Goal: Book appointment/travel/reservation

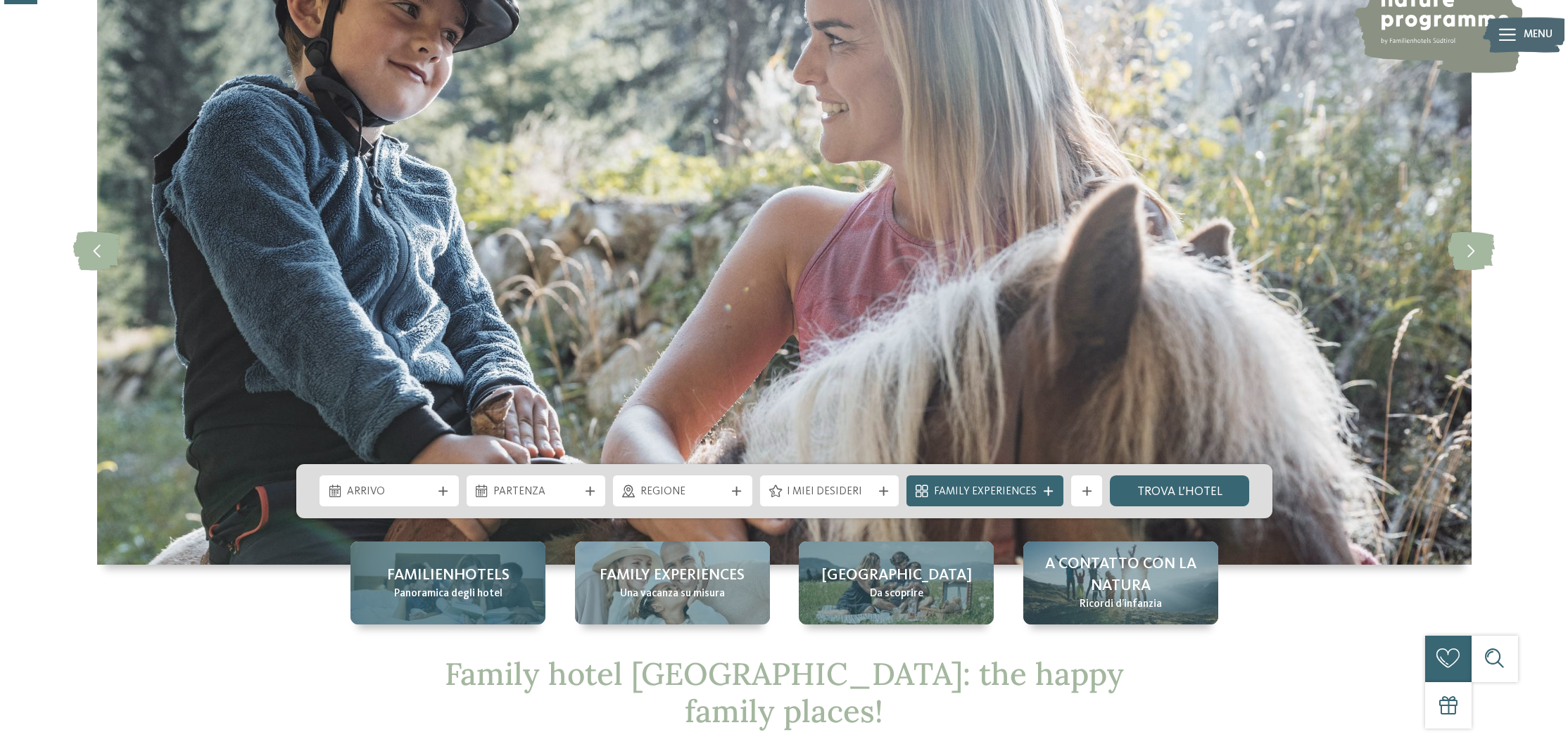
scroll to position [143, 0]
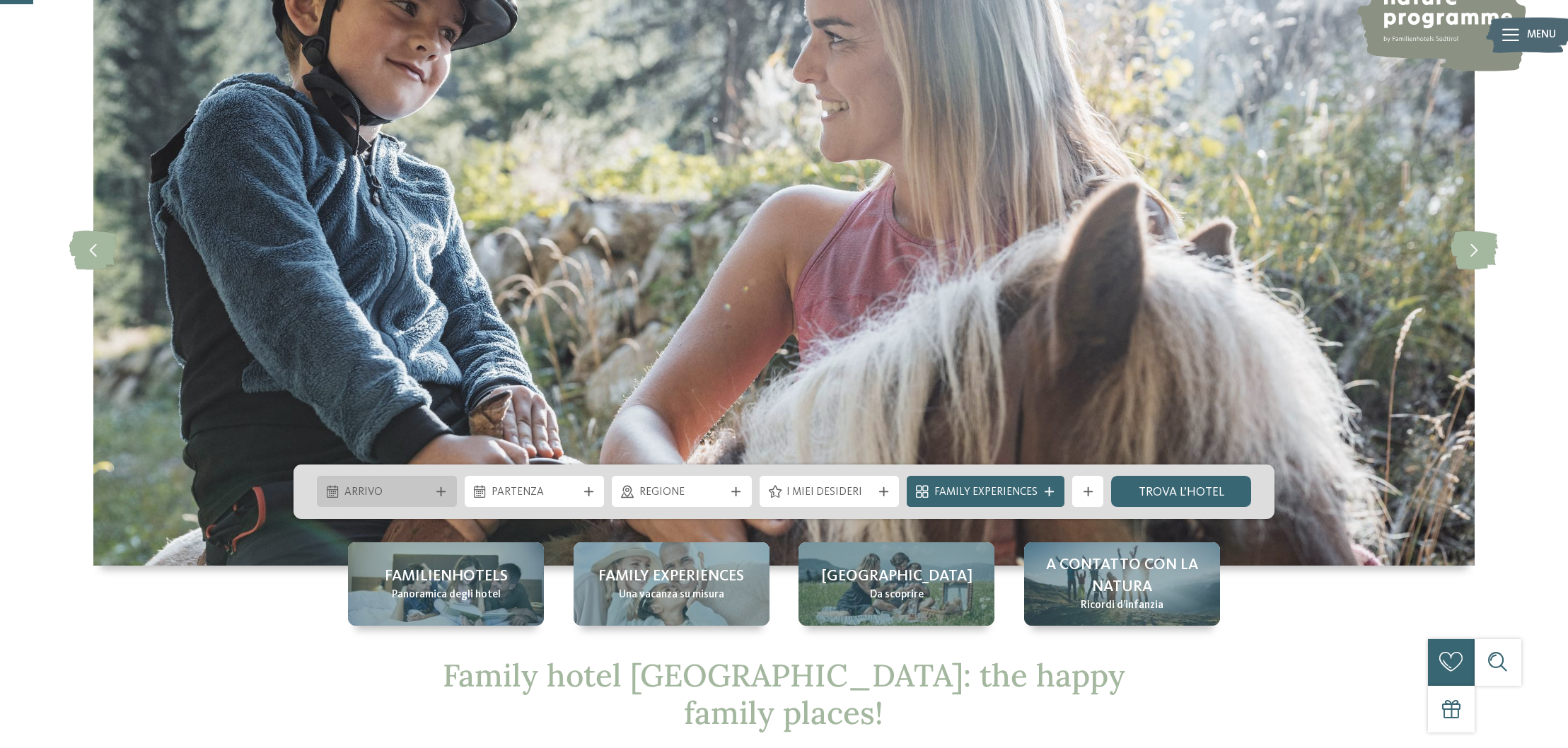
click at [445, 492] on icon at bounding box center [441, 492] width 9 height 9
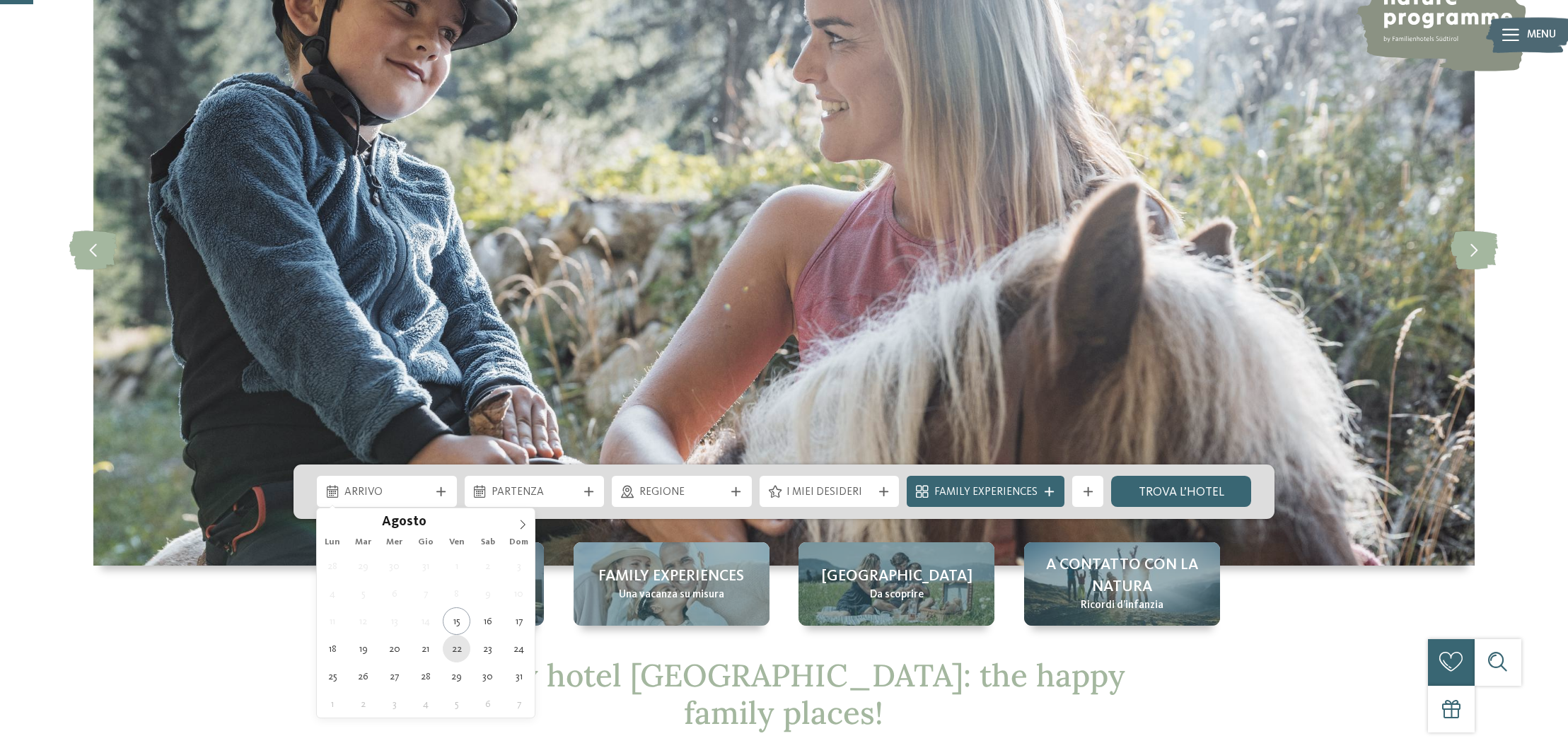
type div "[DATE]"
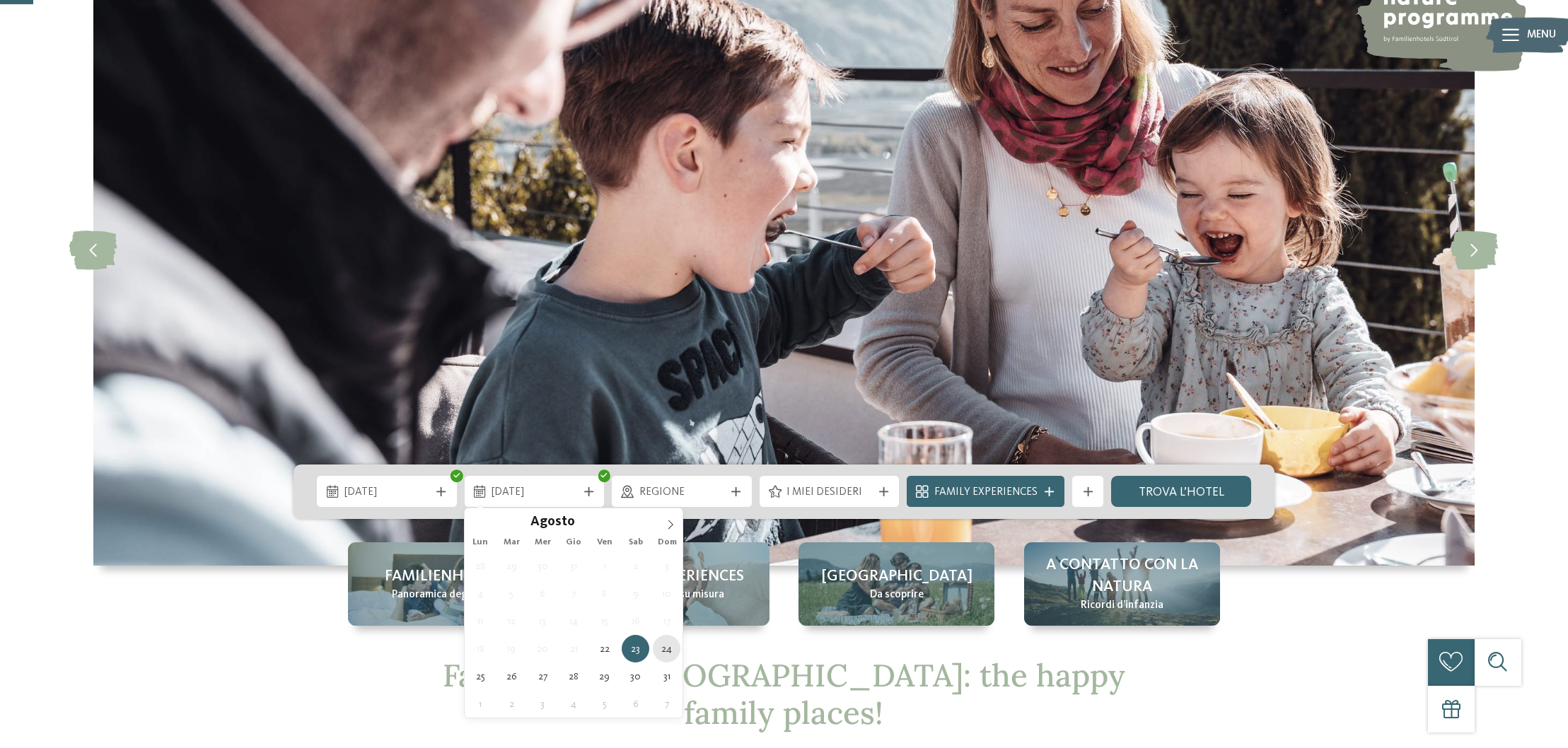
type div "[DATE]"
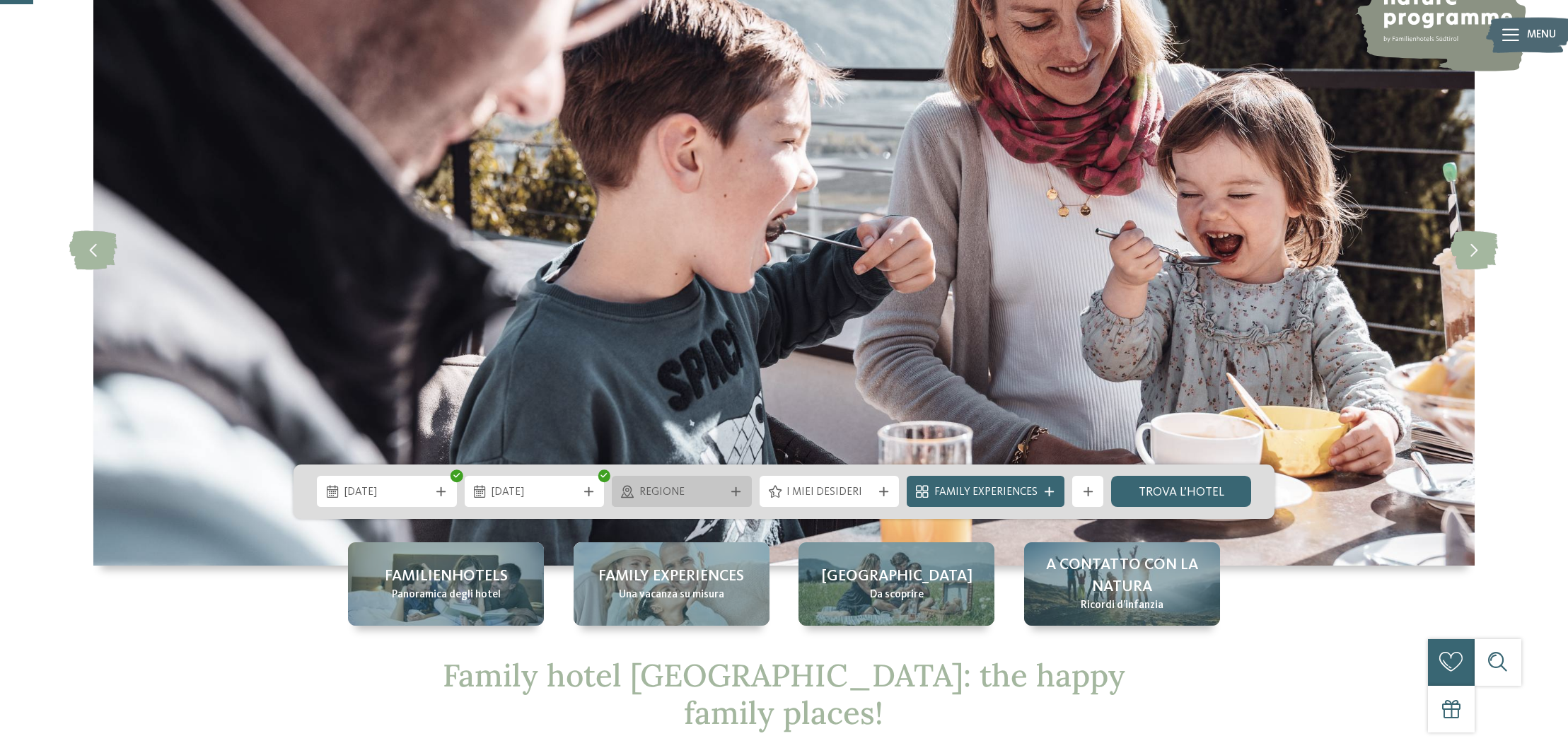
click at [721, 484] on div "Regione" at bounding box center [682, 492] width 93 height 17
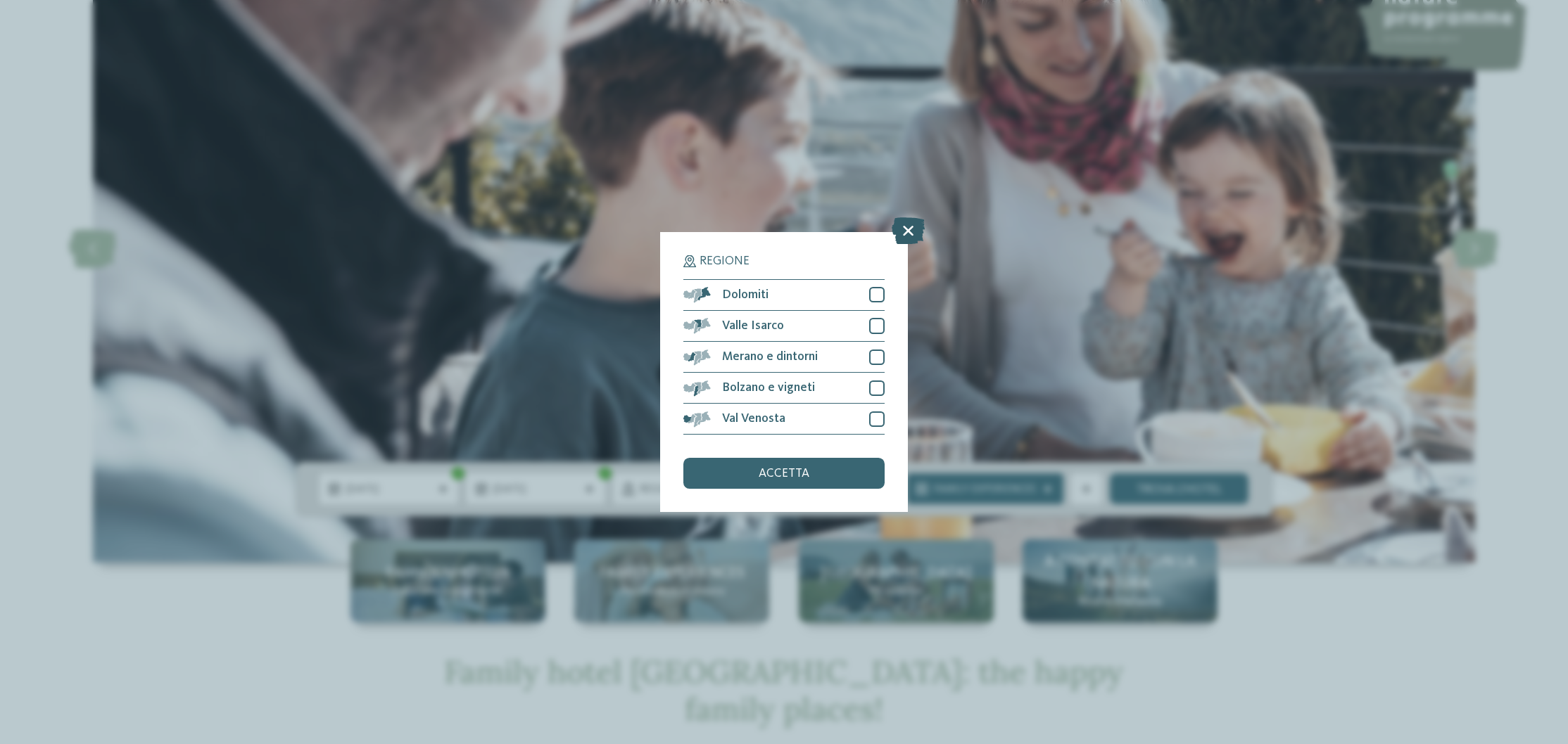
click at [912, 217] on icon at bounding box center [909, 230] width 33 height 27
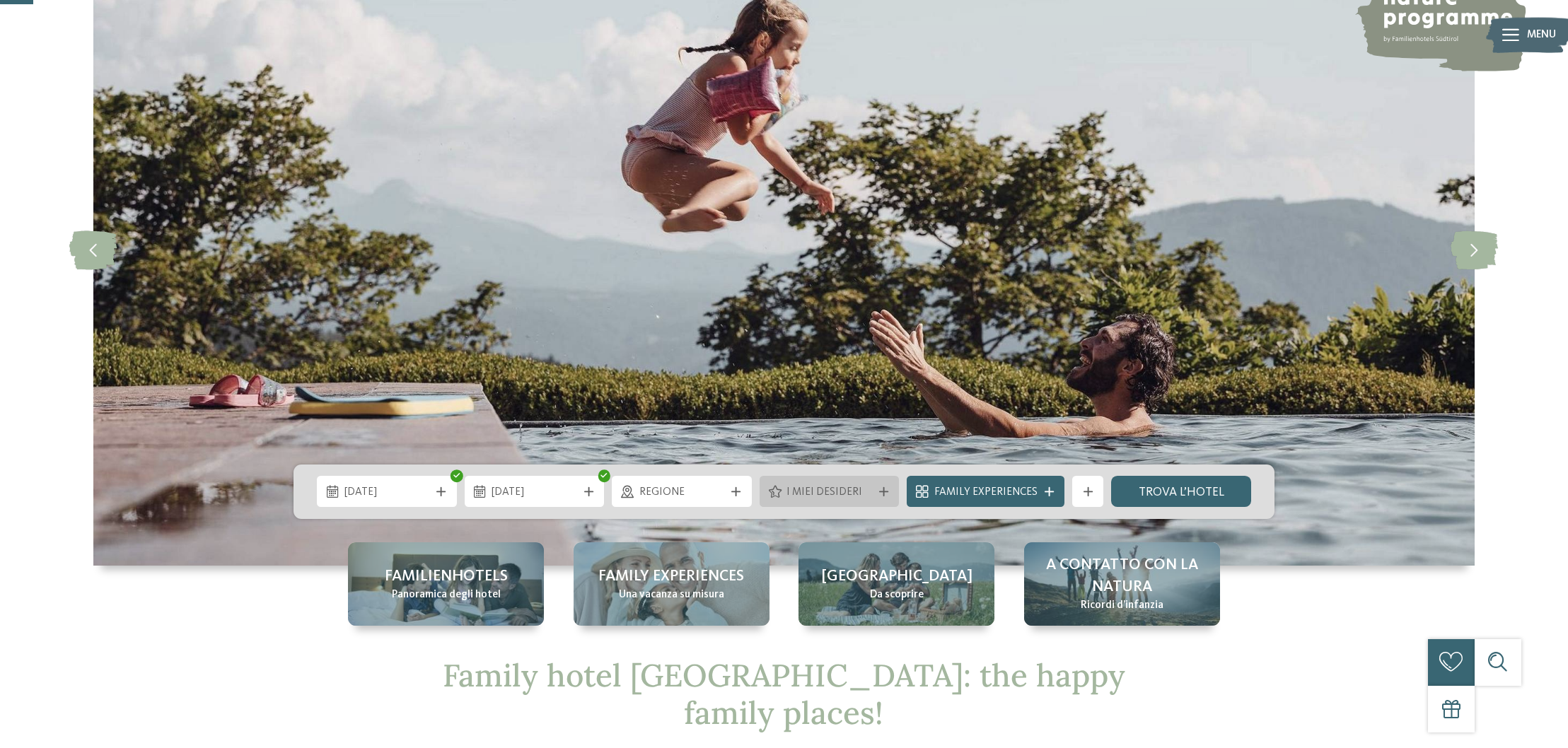
click at [865, 493] on span "I miei desideri" at bounding box center [829, 493] width 85 height 15
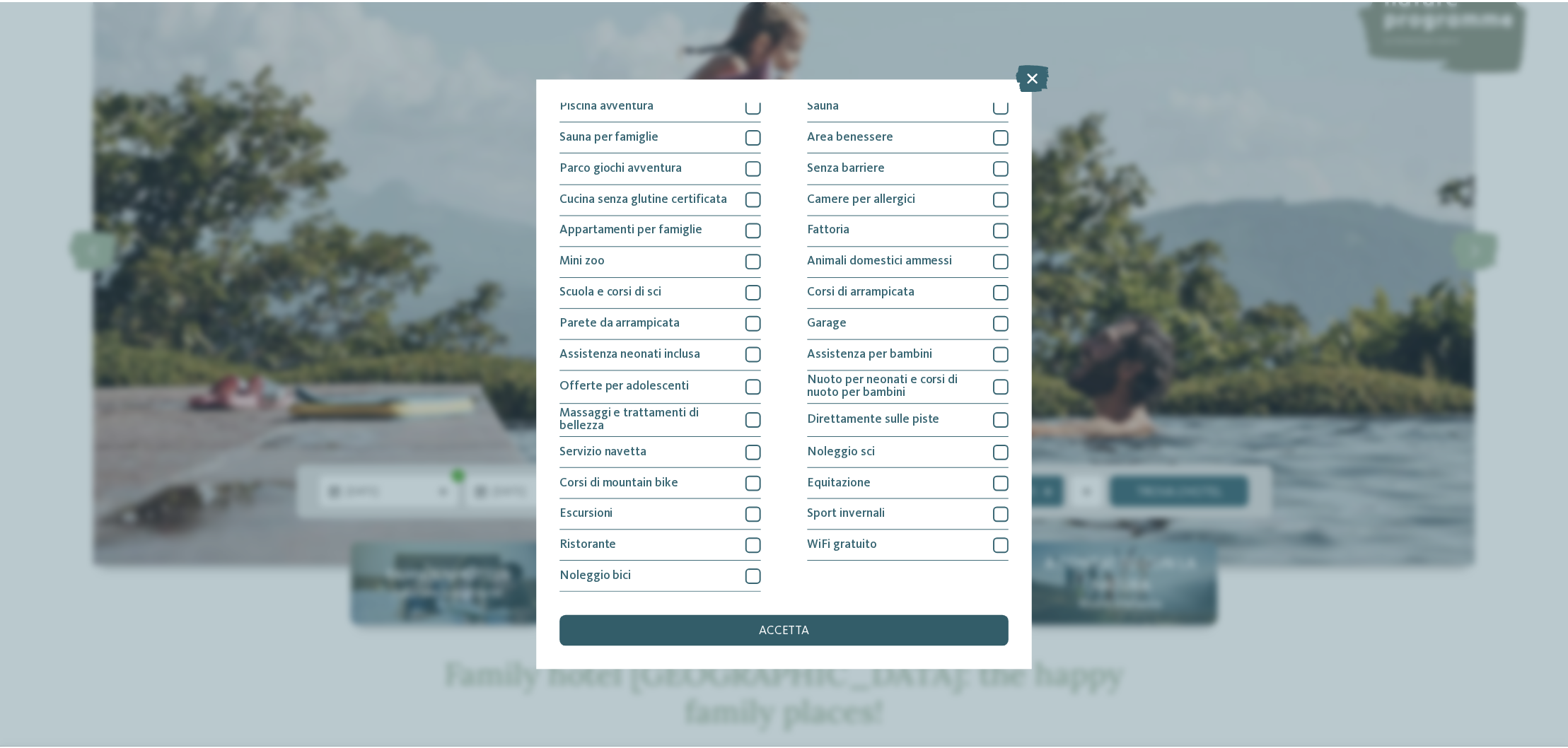
scroll to position [222, 0]
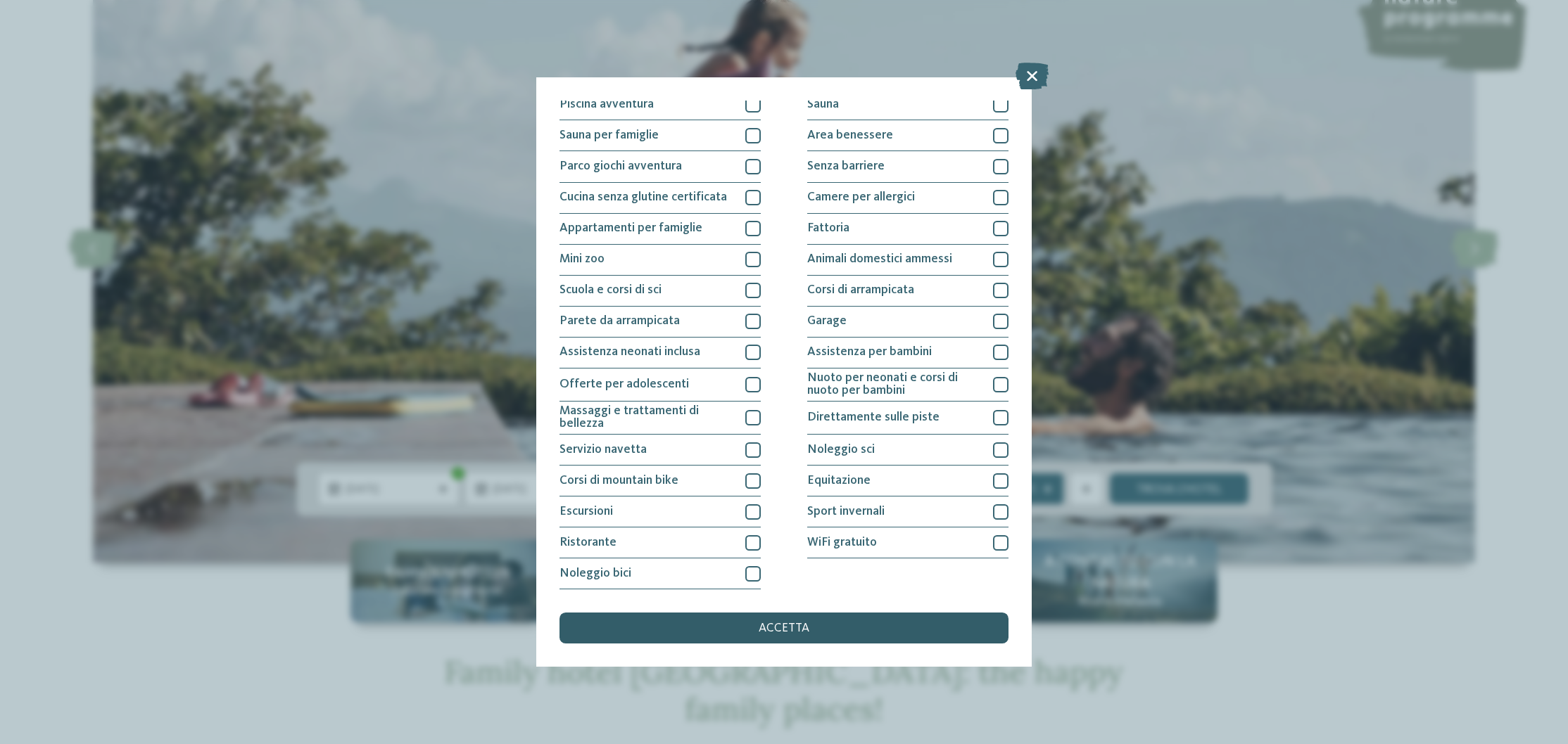
click at [815, 613] on div "accetta" at bounding box center [784, 628] width 449 height 31
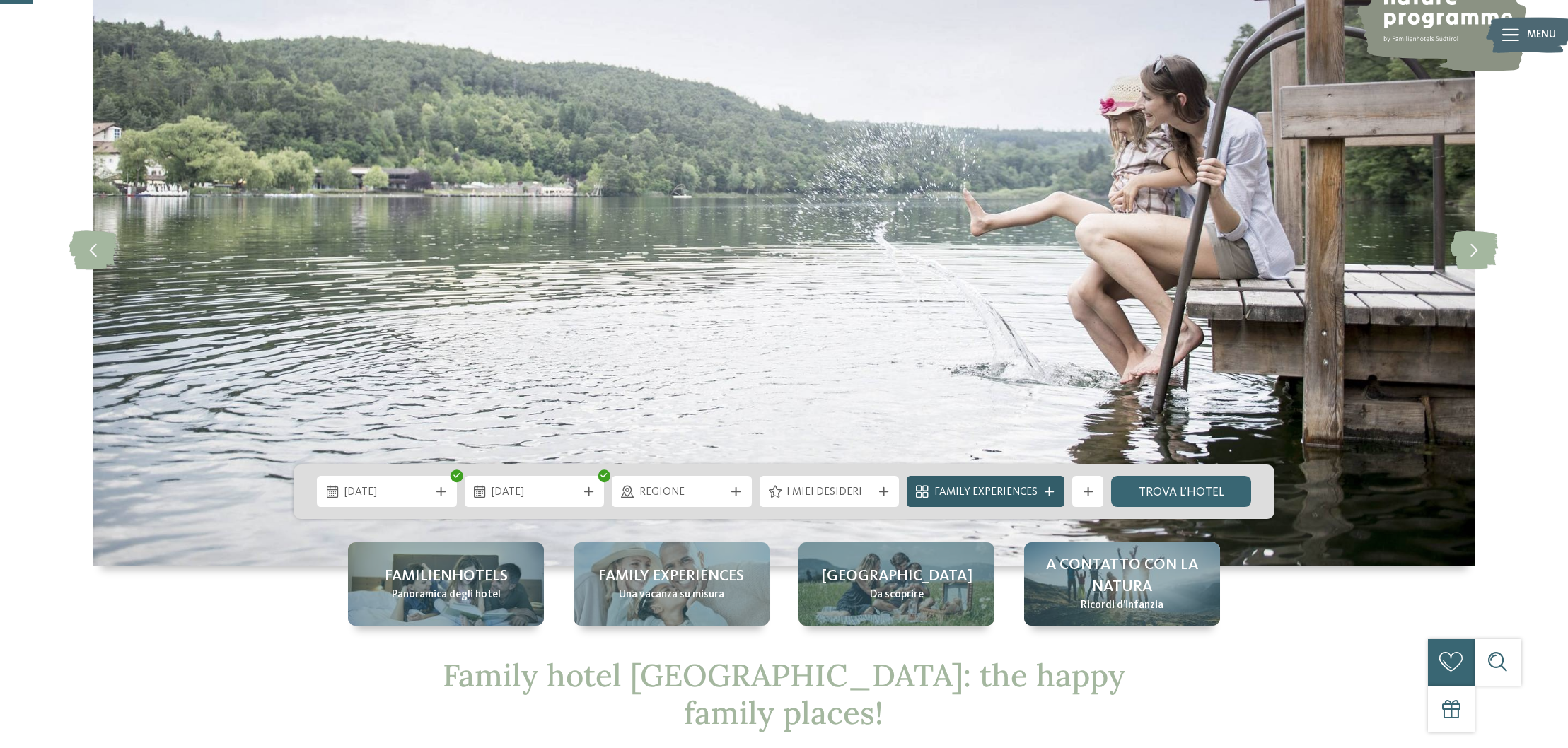
click at [1055, 496] on div at bounding box center [1049, 492] width 15 height 9
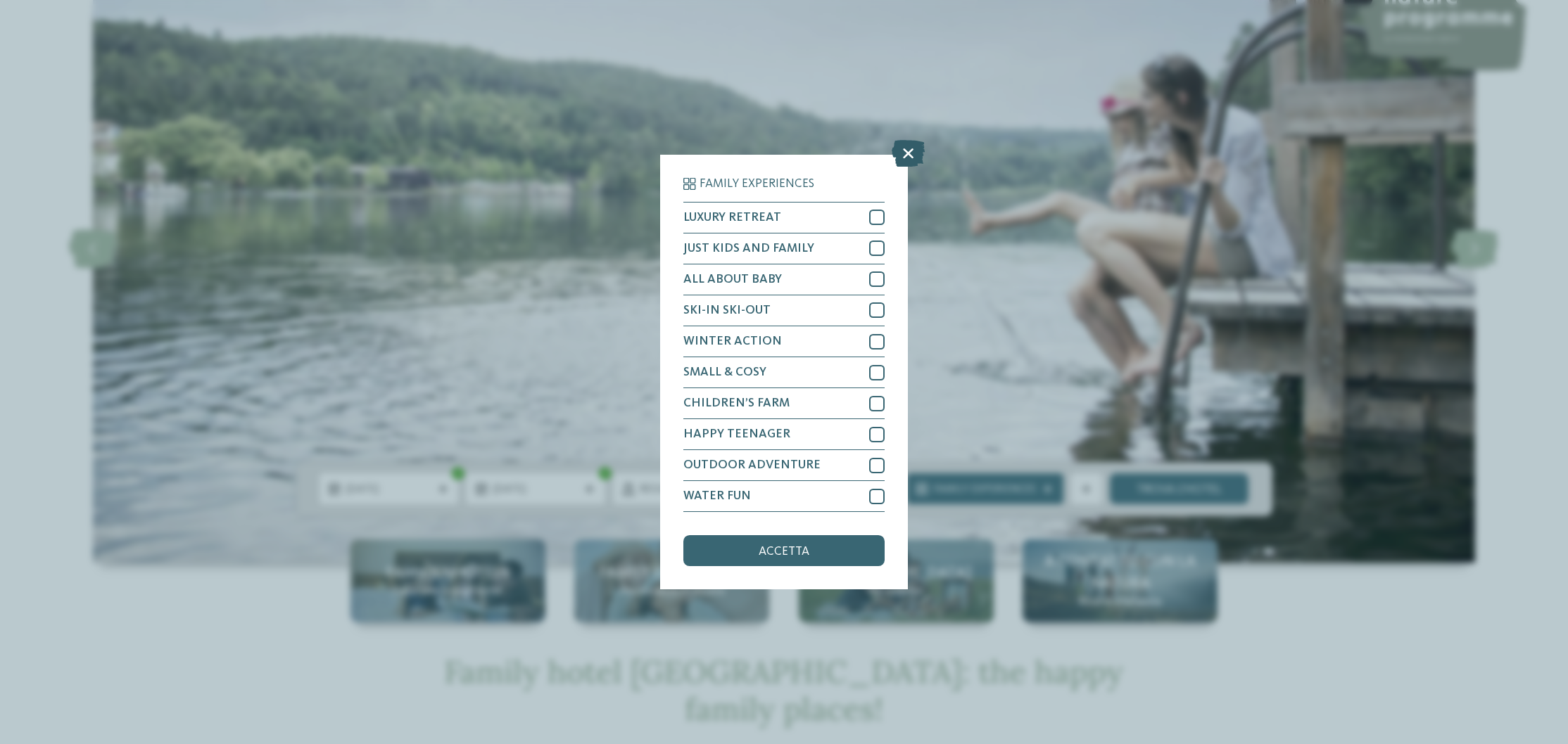
click at [917, 140] on icon at bounding box center [909, 153] width 33 height 27
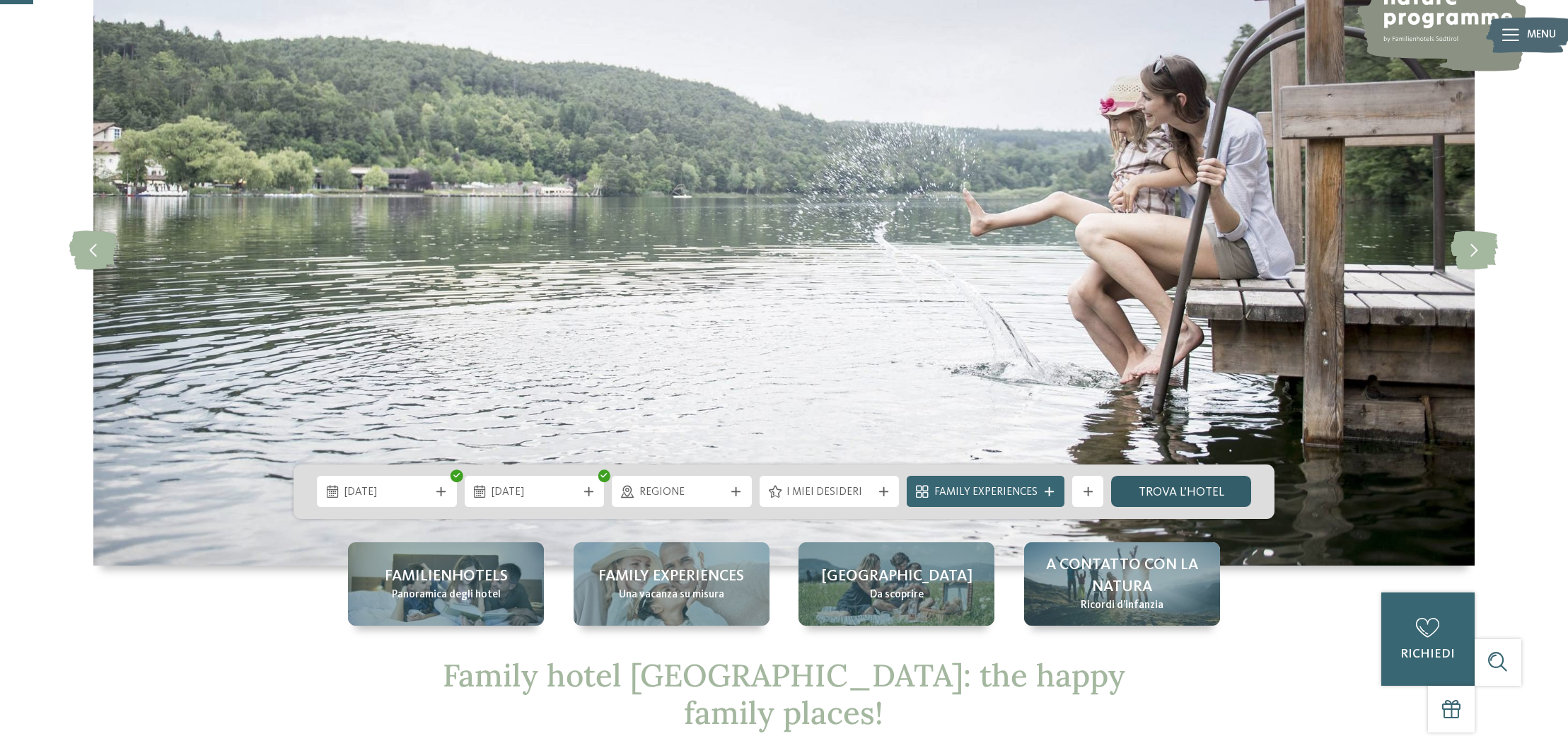
click at [1169, 498] on link "trova l’hotel" at bounding box center [1181, 492] width 140 height 31
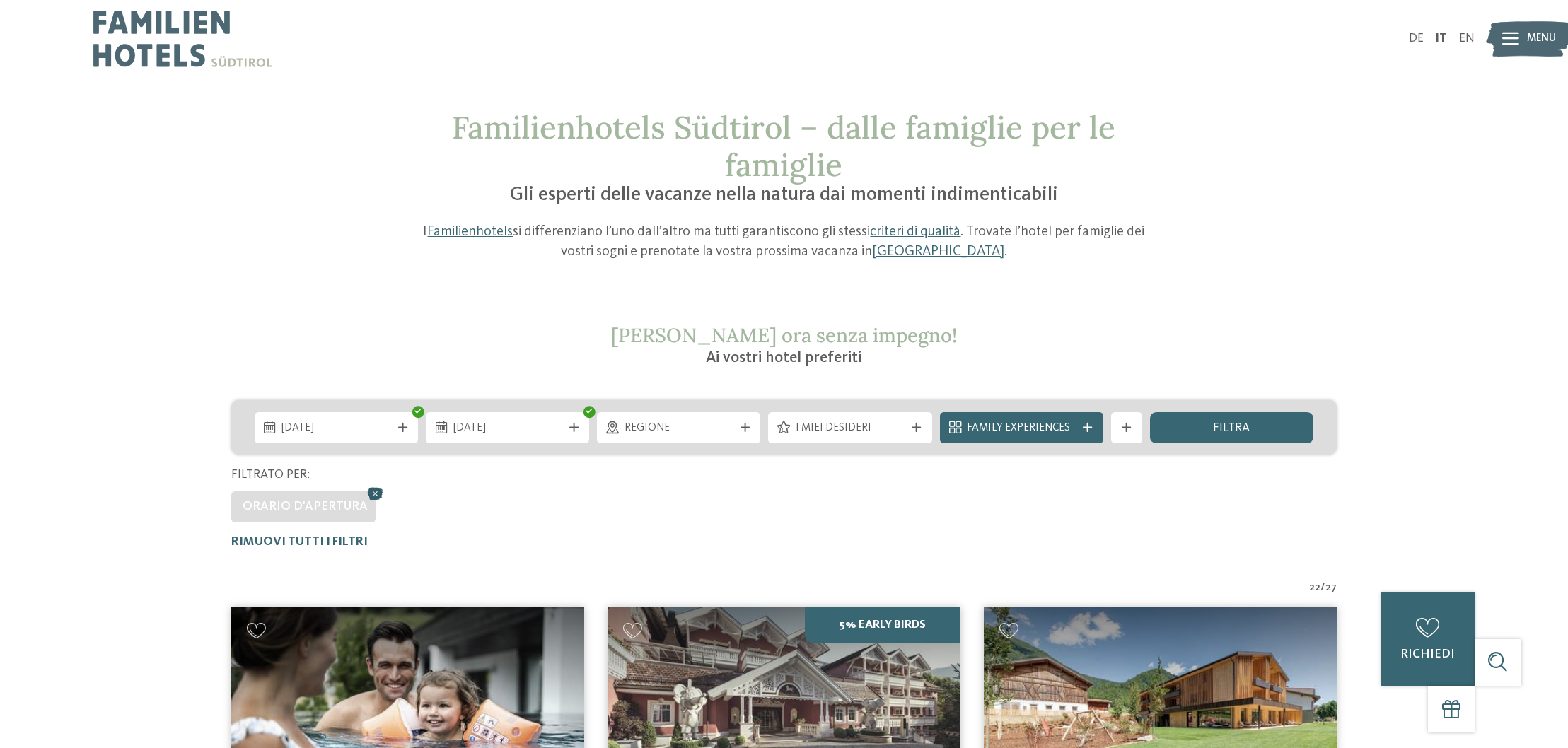
click at [374, 492] on icon at bounding box center [376, 494] width 24 height 21
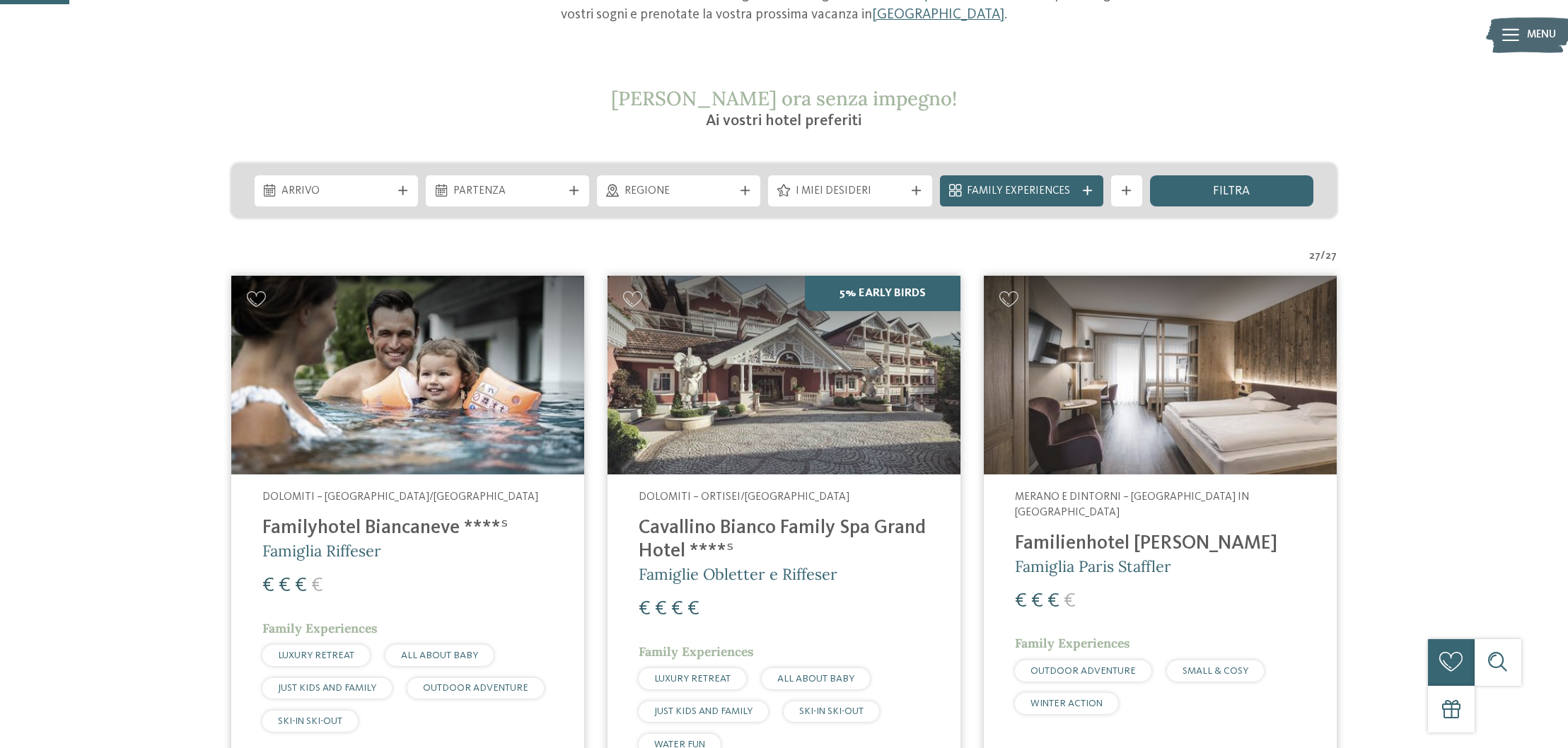
scroll to position [229, 0]
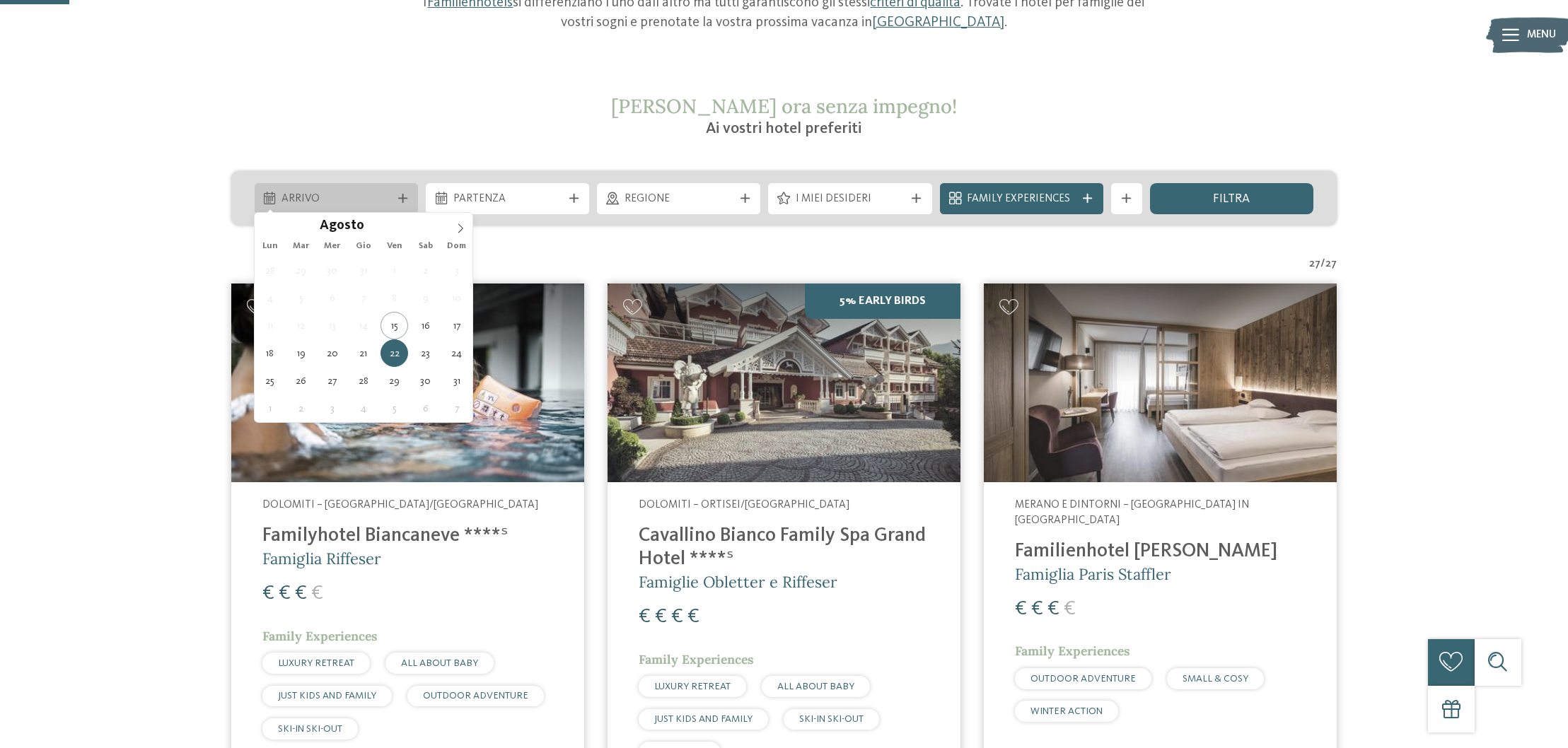
click at [380, 200] on span "Arrivo" at bounding box center [336, 199] width 109 height 15
type div "21.08.2025"
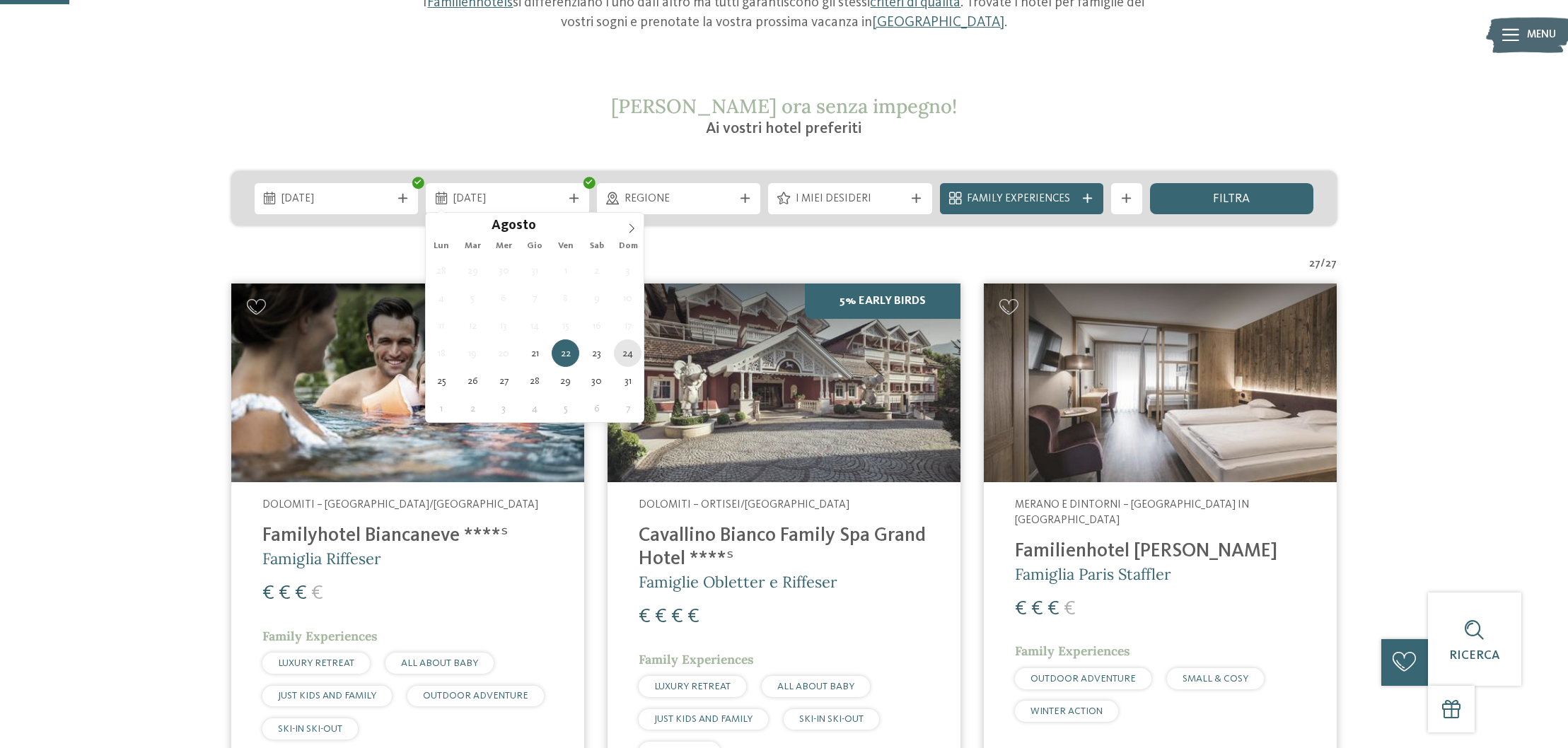
type div "[DATE]"
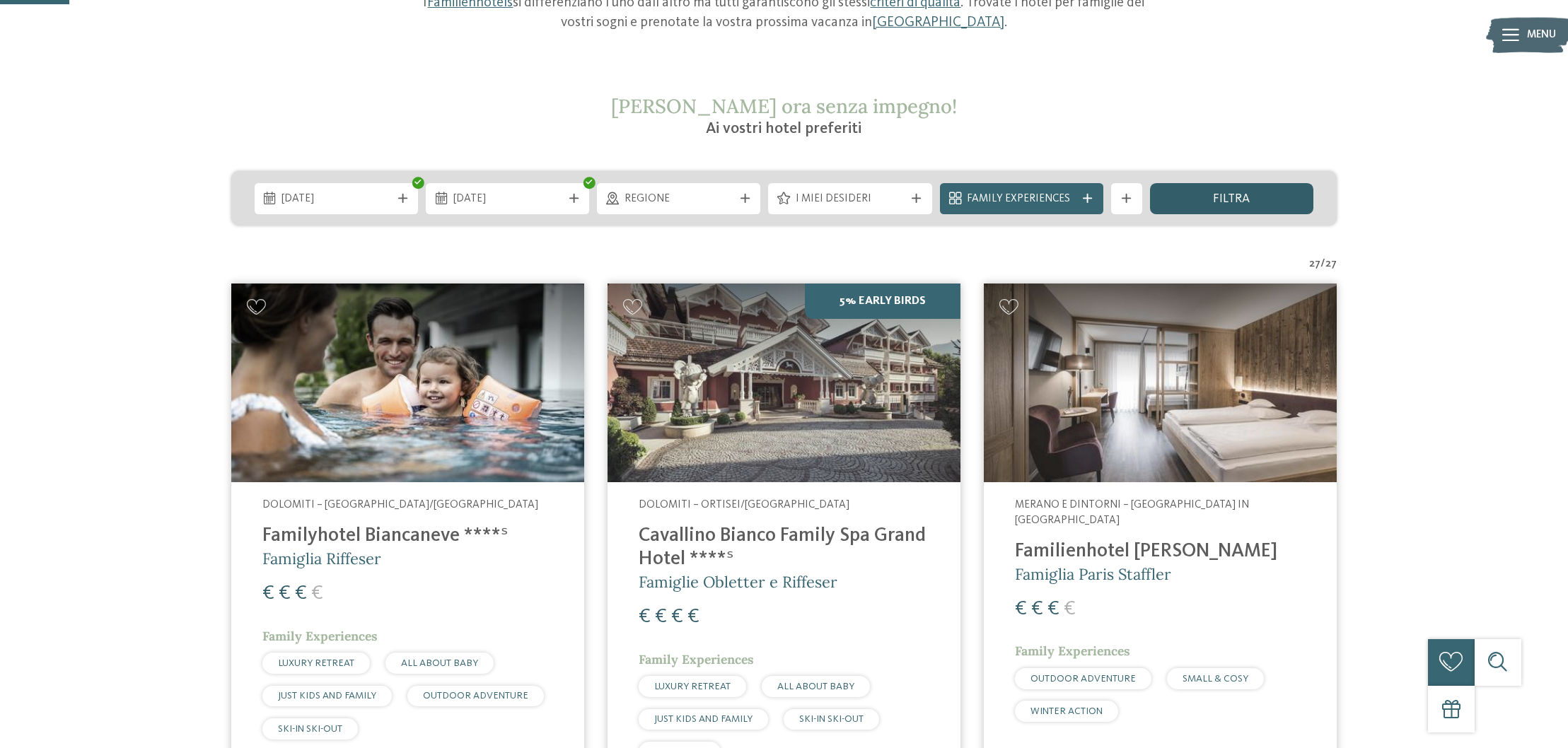
click at [1271, 202] on div "filtra" at bounding box center [1232, 198] width 163 height 31
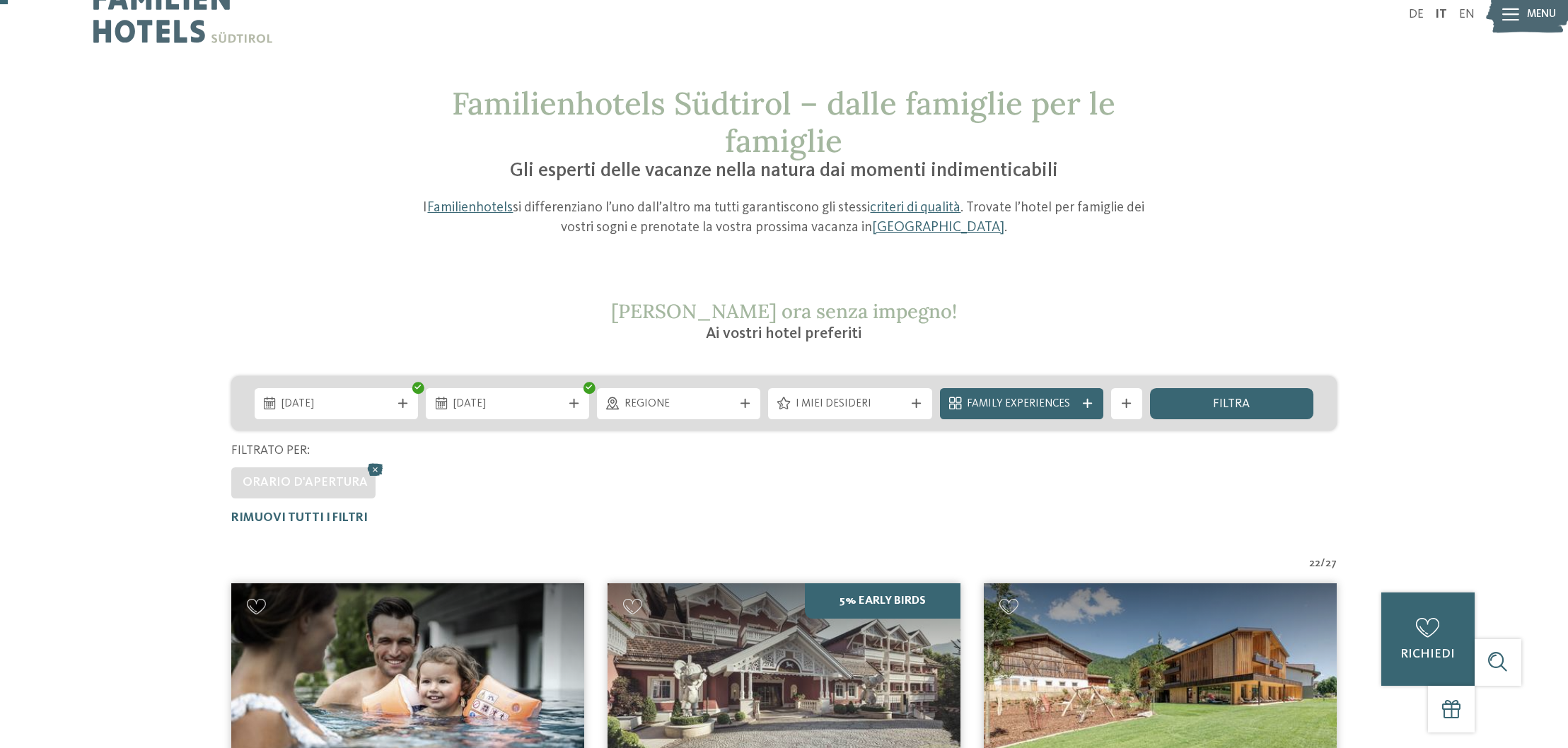
scroll to position [26, 0]
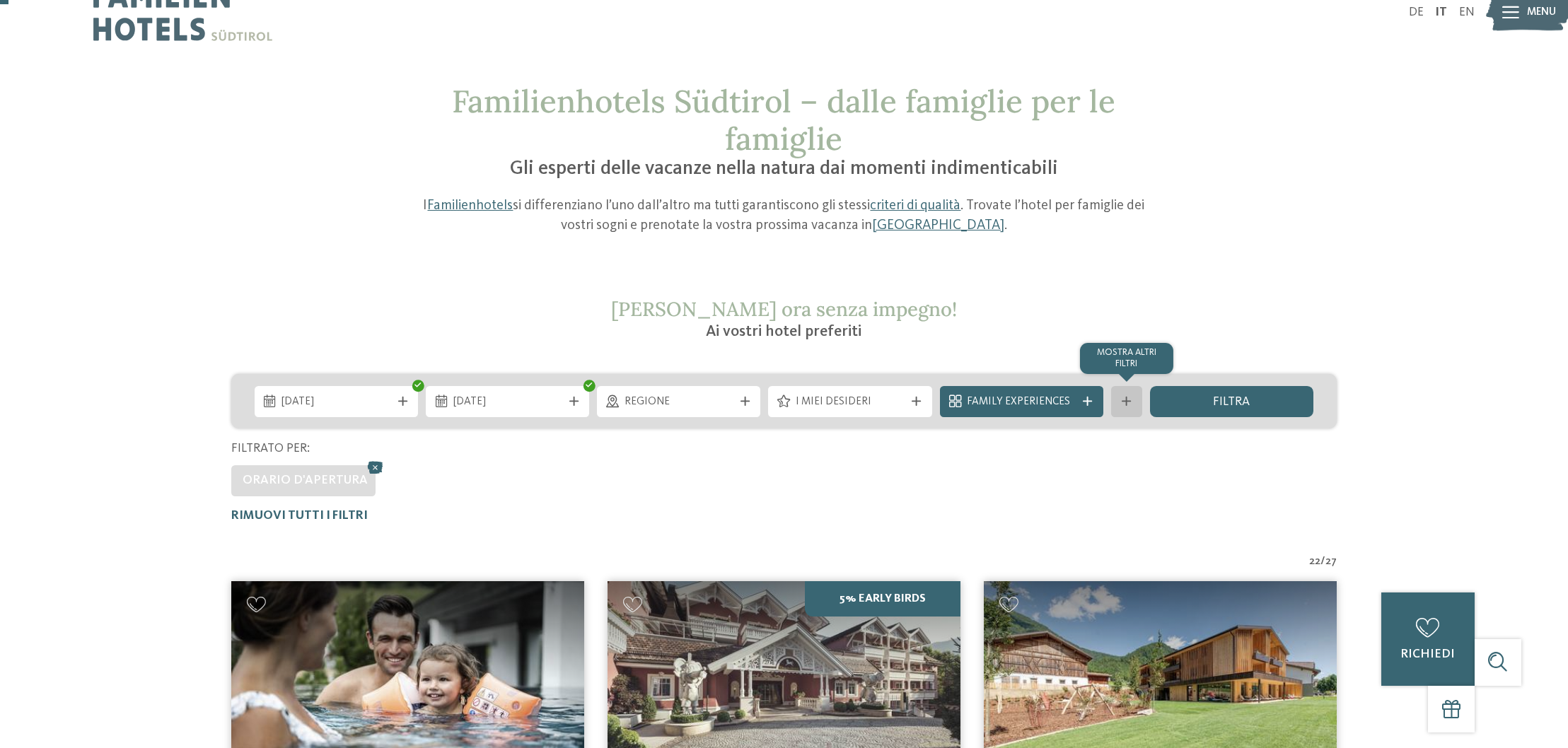
click at [1128, 405] on div "mostra altri filtri" at bounding box center [1127, 401] width 31 height 31
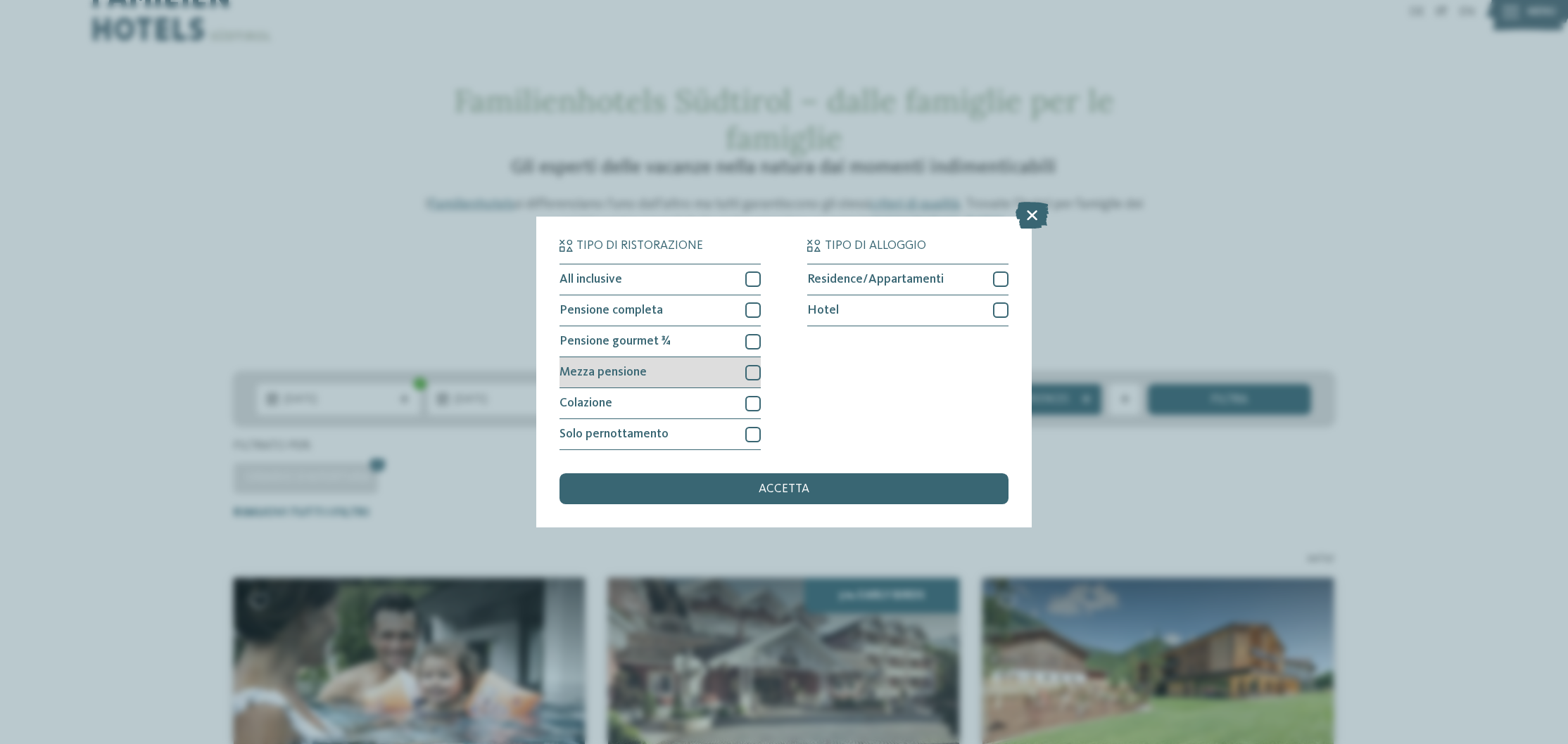
click at [691, 358] on div "Mezza pensione" at bounding box center [660, 373] width 201 height 31
click at [855, 474] on div "accetta" at bounding box center [784, 489] width 449 height 31
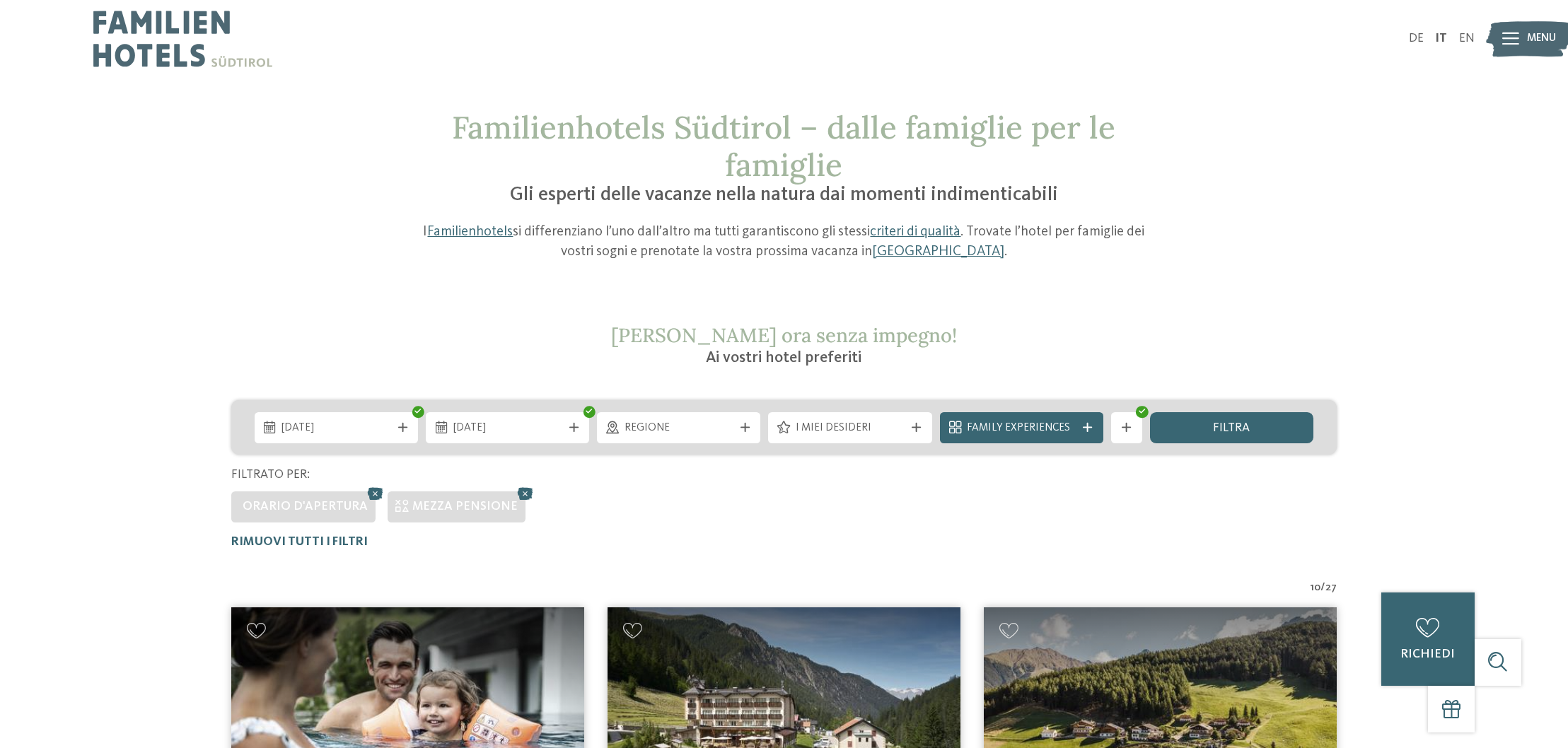
scroll to position [0, 0]
click at [1132, 427] on div at bounding box center [1127, 427] width 15 height 9
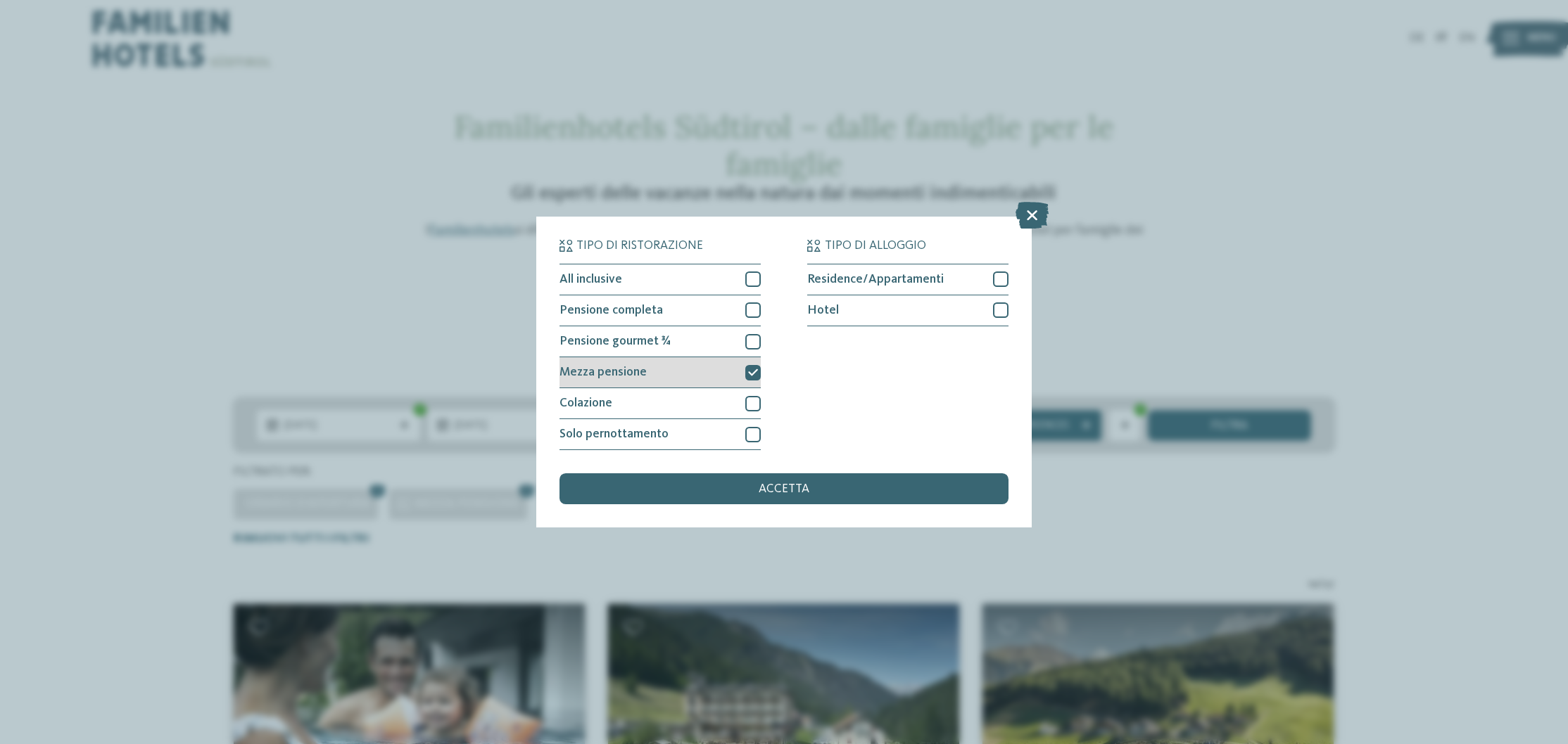
click at [757, 368] on icon at bounding box center [753, 373] width 10 height 9
click at [842, 474] on div "accetta" at bounding box center [784, 489] width 449 height 31
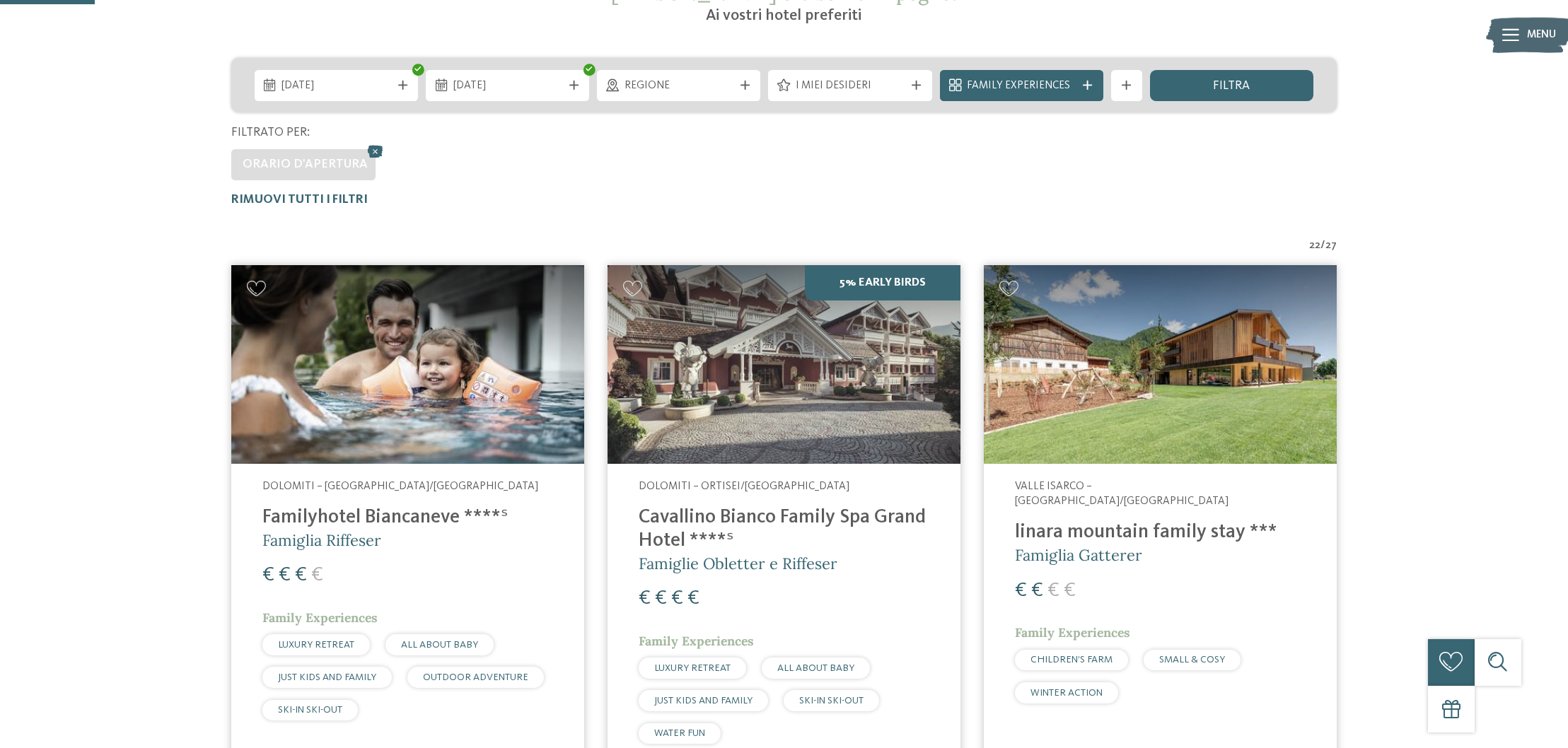
scroll to position [204, 0]
